Goal: Download file/media

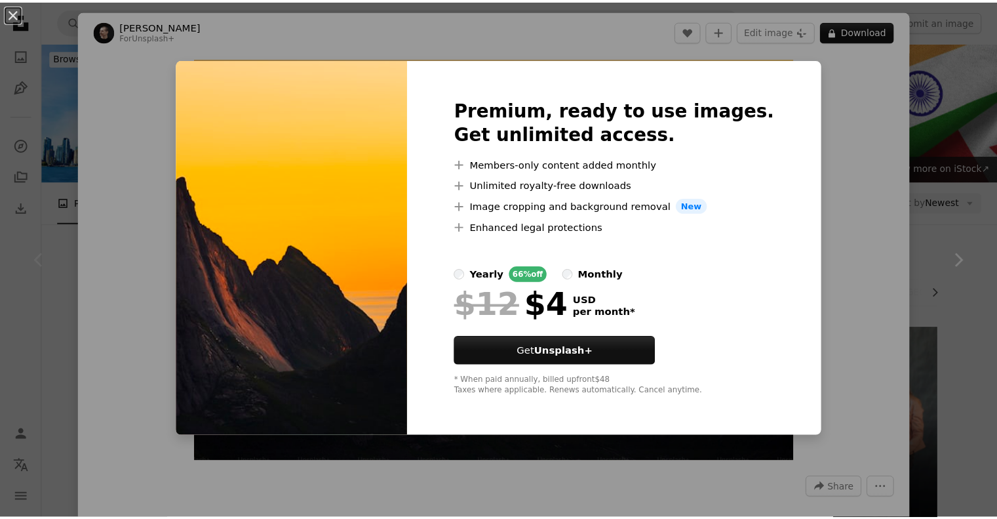
scroll to position [108, 0]
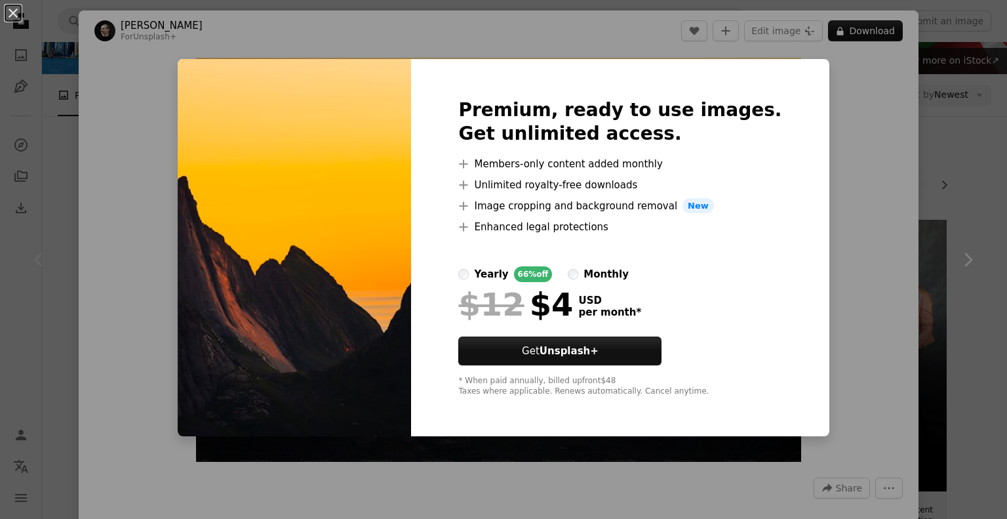
click at [858, 122] on div "An X shape Premium, ready to use images. Get unlimited access. A plus sign Memb…" at bounding box center [503, 259] width 1007 height 519
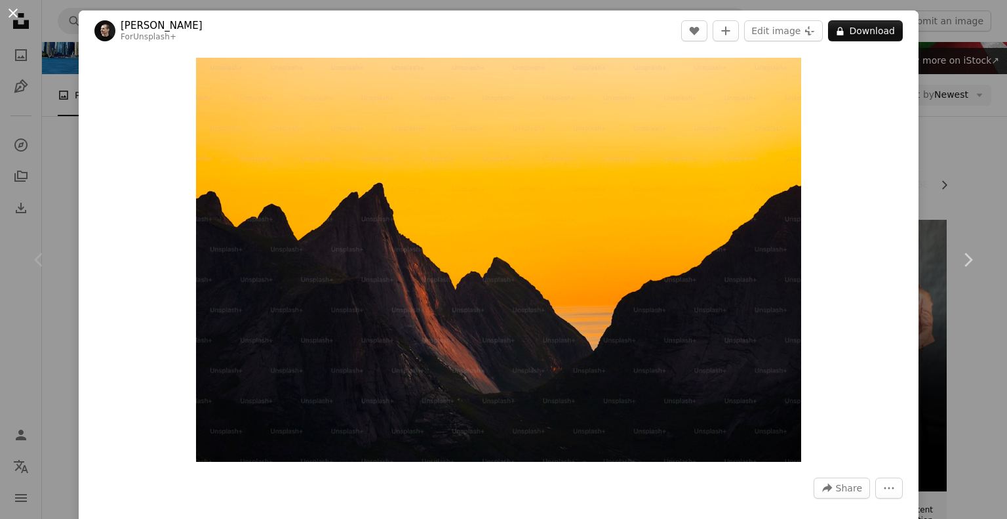
click at [5, 7] on button "An X shape" at bounding box center [13, 13] width 16 height 16
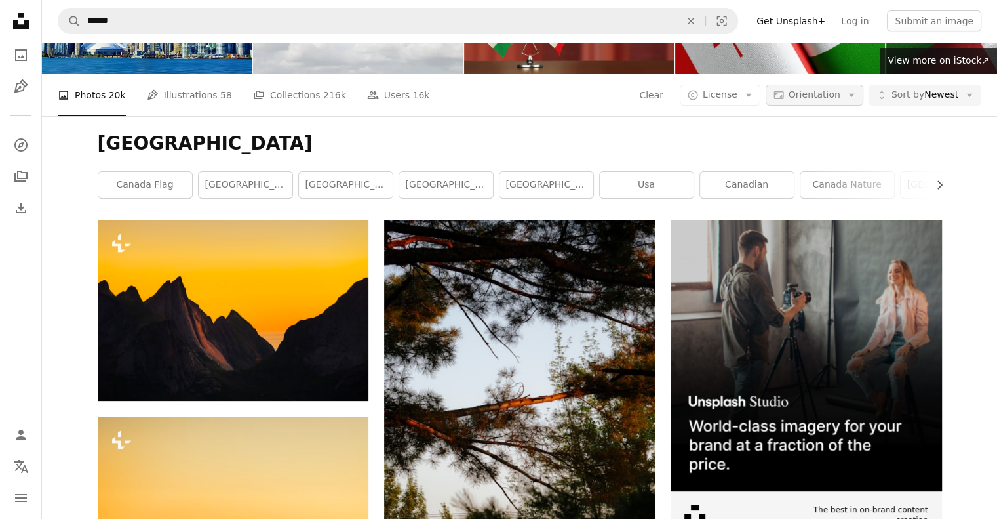
scroll to position [108, 0]
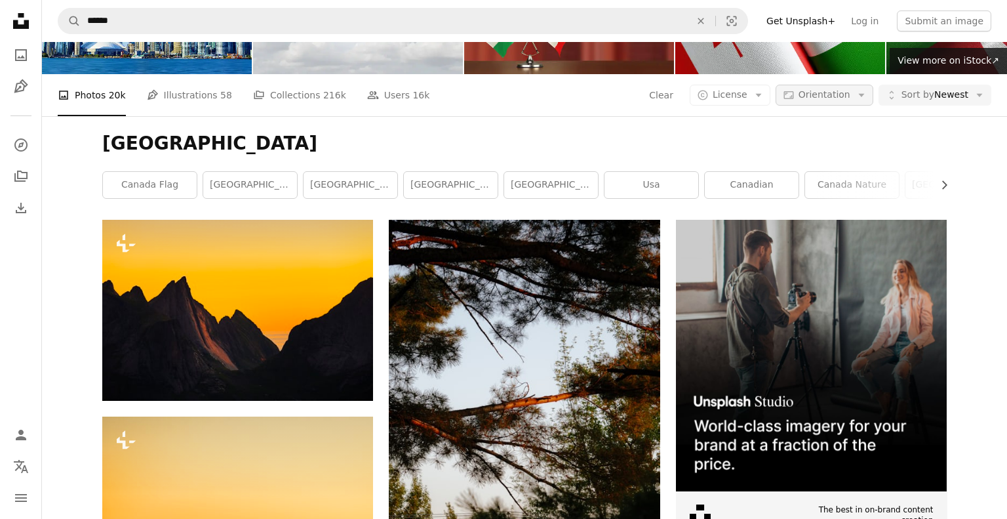
click at [856, 99] on icon "Arrow down" at bounding box center [862, 95] width 12 height 12
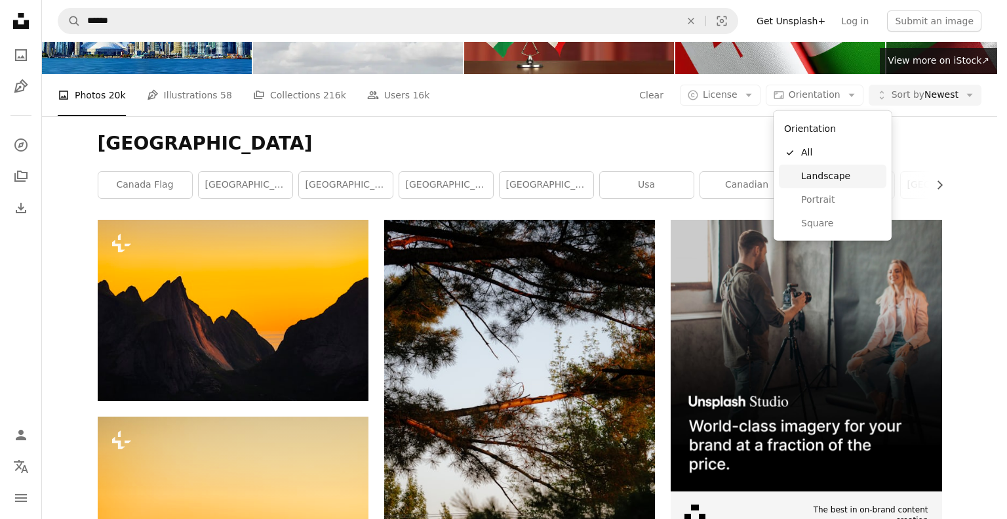
click at [836, 177] on span "Landscape" at bounding box center [841, 176] width 80 height 13
